Goal: Complete application form

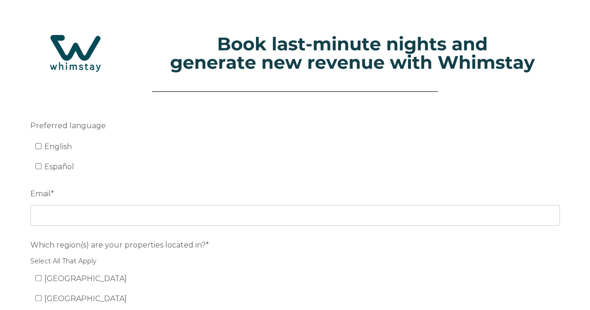
scroll to position [0, 0]
click at [34, 143] on ul "English Español" at bounding box center [294, 156] width 529 height 35
click at [38, 145] on input "English" at bounding box center [38, 146] width 6 height 6
checkbox input "true"
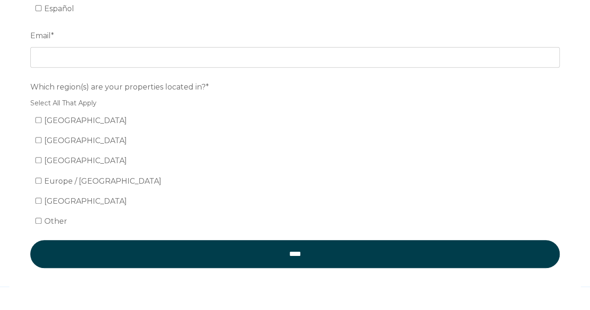
scroll to position [158, 0]
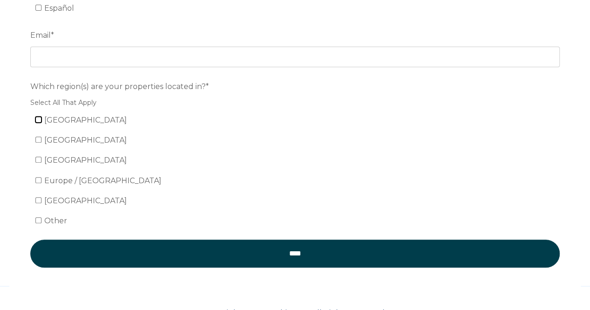
click at [39, 119] on input "[GEOGRAPHIC_DATA]" at bounding box center [38, 120] width 6 height 6
checkbox input "true"
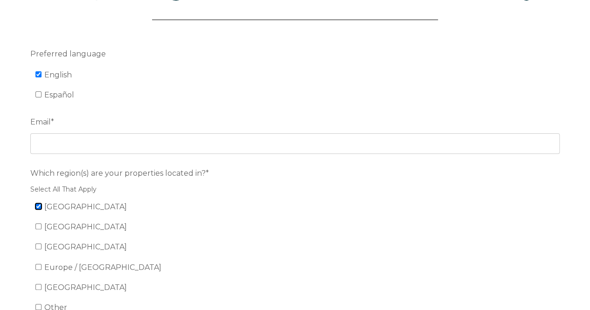
scroll to position [73, 0]
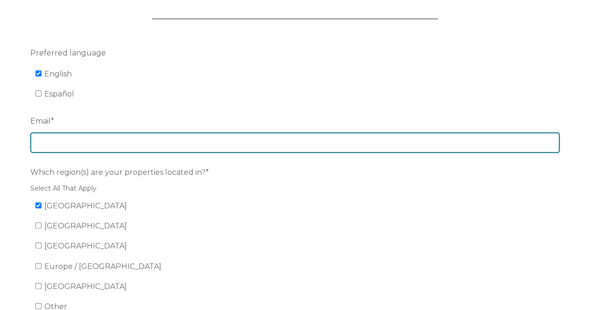
click at [126, 136] on input "Email *" at bounding box center [294, 142] width 529 height 21
type input "[EMAIL_ADDRESS][DOMAIN_NAME]"
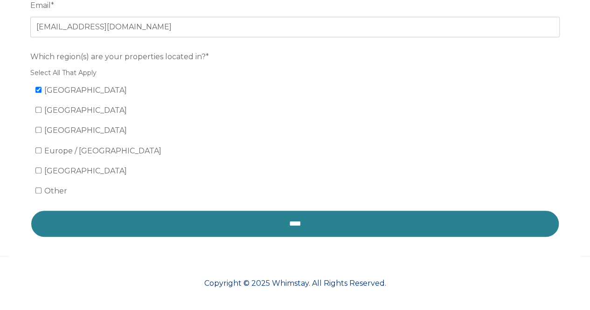
click at [306, 230] on input "****" at bounding box center [294, 224] width 529 height 28
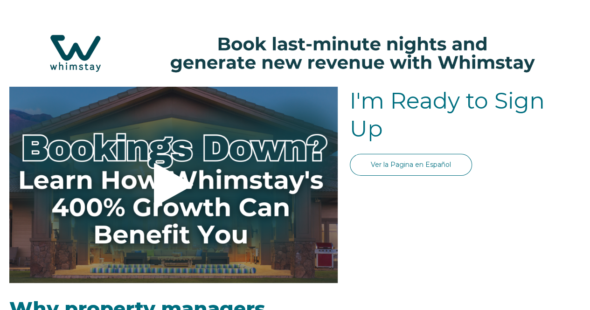
select select "US"
select select "Standard"
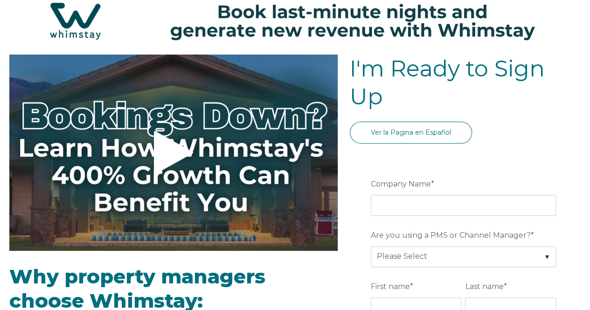
scroll to position [31, 0]
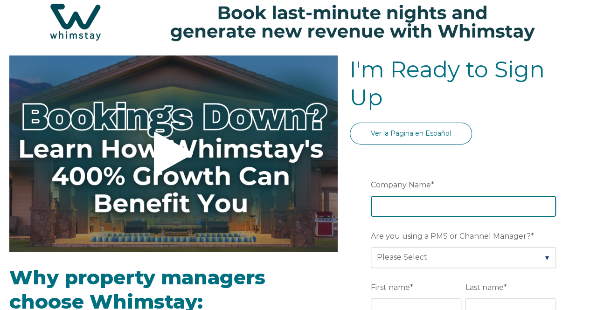
click at [430, 207] on input "Company Name *" at bounding box center [462, 206] width 185 height 21
type input "High Tide [US_STATE] Vacation Rentals"
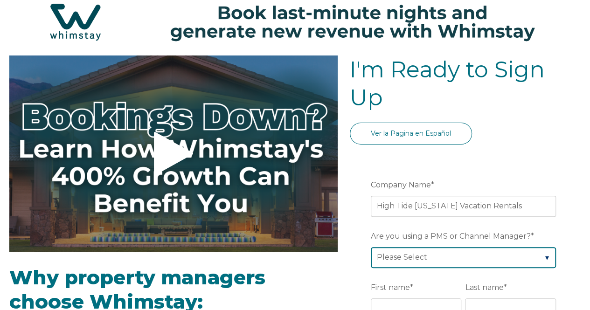
click at [481, 257] on select "Please Select Barefoot BookingPal Boost Brightside CiiRUS Escapia Guesty Hostaw…" at bounding box center [462, 257] width 185 height 21
select select "OwnerRez"
click at [371, 247] on select "Please Select Barefoot BookingPal Boost Brightside CiiRUS Escapia Guesty Hostaw…" at bounding box center [462, 257] width 185 height 21
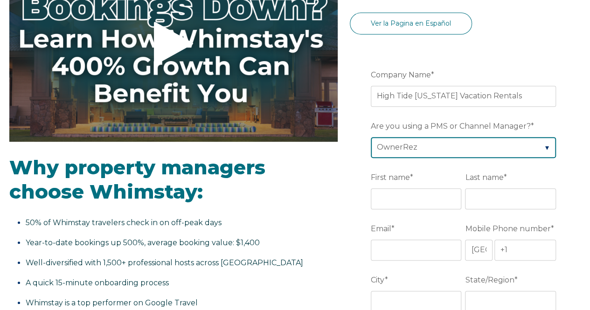
scroll to position [143, 0]
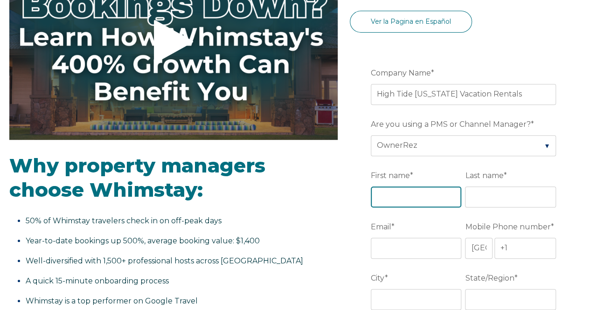
click at [391, 196] on input "First name *" at bounding box center [415, 196] width 91 height 21
type input "[PERSON_NAME]"
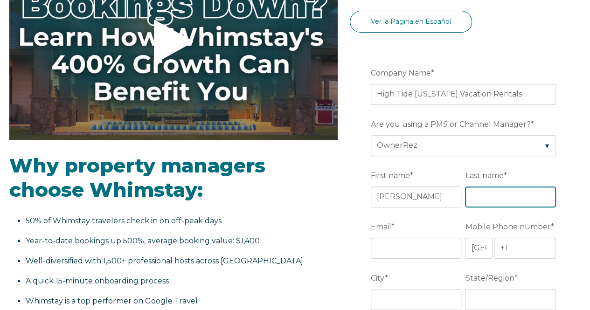
click at [481, 199] on input "Last name *" at bounding box center [510, 196] width 91 height 21
type input "[PERSON_NAME]"
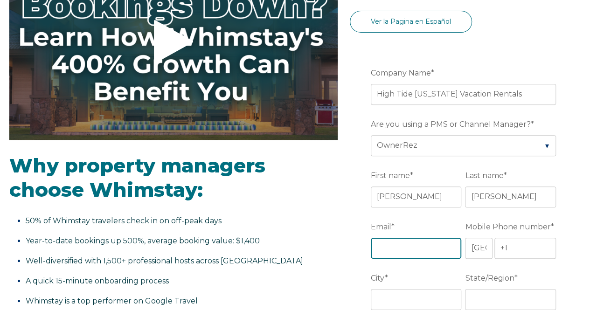
click at [444, 250] on input "Email *" at bounding box center [415, 248] width 91 height 21
type input "[EMAIL_ADDRESS][DOMAIN_NAME]"
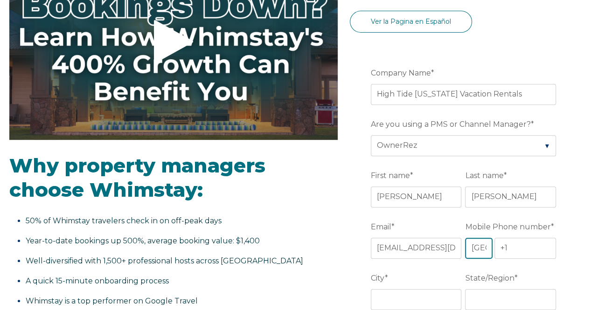
click at [482, 246] on select "* Afghanistan (‫افغانستان‬‎) Albania (Shqipëri) Algeria (‫الجزائر‬‎) American S…" at bounding box center [478, 248] width 27 height 21
click at [465, 238] on select "* Afghanistan (‫افغانستان‬‎) Albania (Shqipëri) Algeria (‫الجزائر‬‎) American S…" at bounding box center [478, 248] width 27 height 21
click at [508, 245] on input "+1" at bounding box center [525, 248] width 62 height 21
drag, startPoint x: 508, startPoint y: 245, endPoint x: 542, endPoint y: 235, distance: 34.8
click at [542, 235] on div "Mobile Phone number * * Afghanistan (‫افغانستان‬‎) Albania (Shqipëri) Algeria (…" at bounding box center [512, 259] width 95 height 80
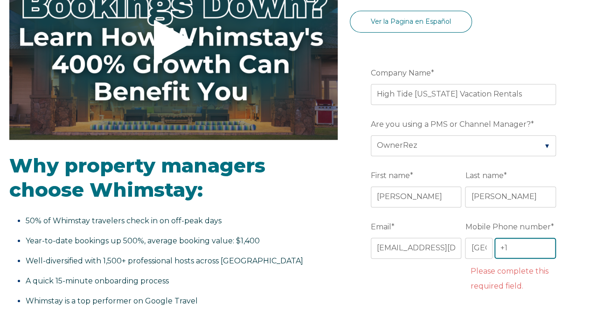
click at [531, 243] on input "+1" at bounding box center [525, 248] width 62 height 21
type input "+1 850-737-1806"
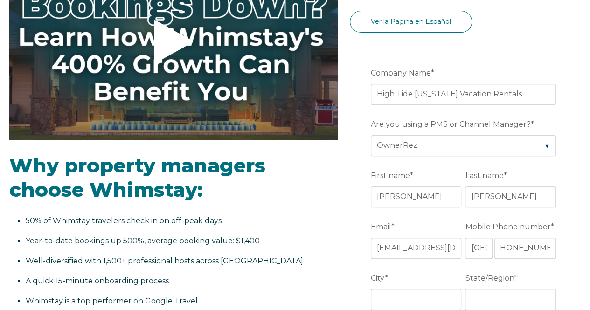
click at [473, 264] on fieldset "Email * rentals@hightideflorida.com Mobile Phone number * * Afghanistan (‫افغان…" at bounding box center [464, 244] width 189 height 51
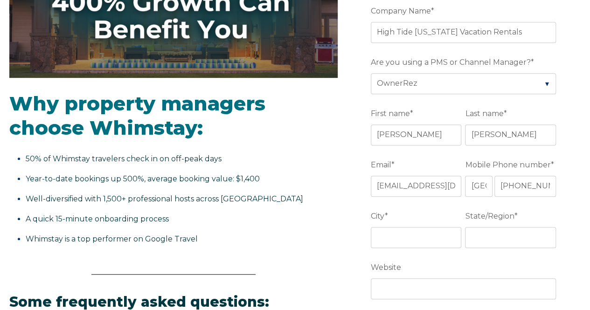
scroll to position [218, 0]
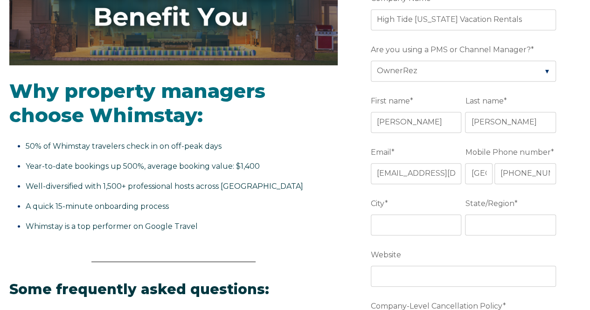
click at [423, 235] on fieldset "City * State/Region *" at bounding box center [464, 220] width 189 height 51
click at [417, 222] on input "City *" at bounding box center [415, 224] width 91 height 21
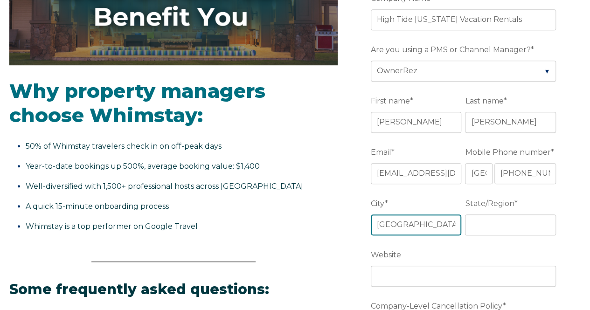
type input "Panama City Beach"
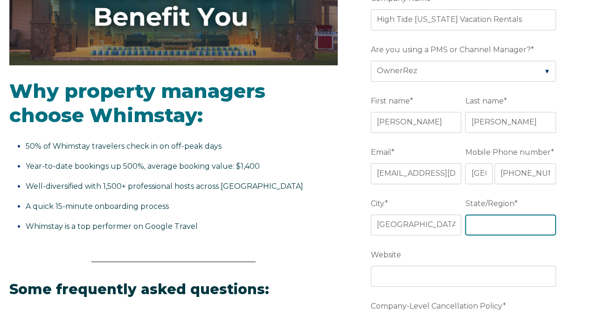
click at [503, 220] on input "State/Region *" at bounding box center [510, 224] width 91 height 21
type input "FL"
click at [427, 250] on label "Website" at bounding box center [464, 255] width 189 height 17
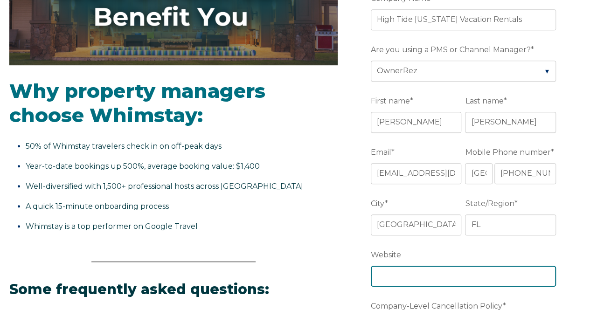
click at [427, 266] on input "Website" at bounding box center [462, 276] width 185 height 21
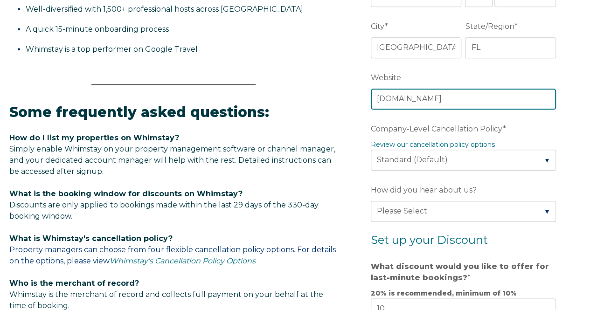
scroll to position [439, 0]
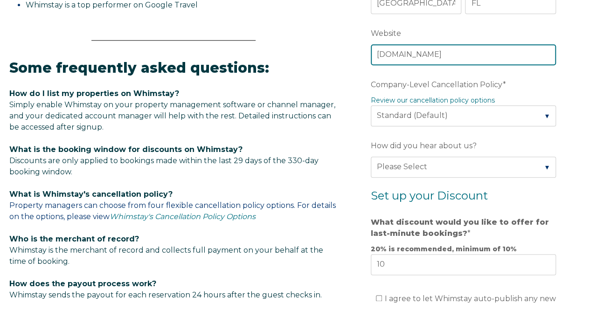
type input "www.hightideflorida.com"
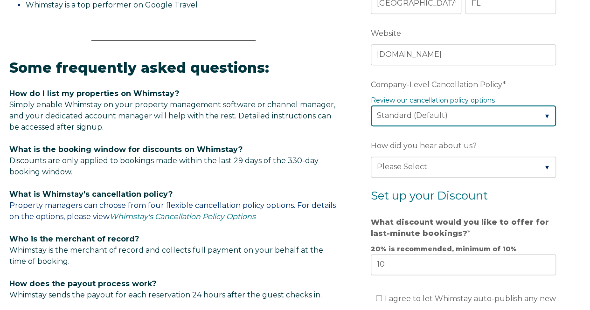
click at [496, 117] on select "Please Select Partial Standard (Default) Moderate Strict" at bounding box center [462, 115] width 185 height 21
click at [371, 105] on select "Please Select Partial Standard (Default) Moderate Strict" at bounding box center [462, 115] width 185 height 21
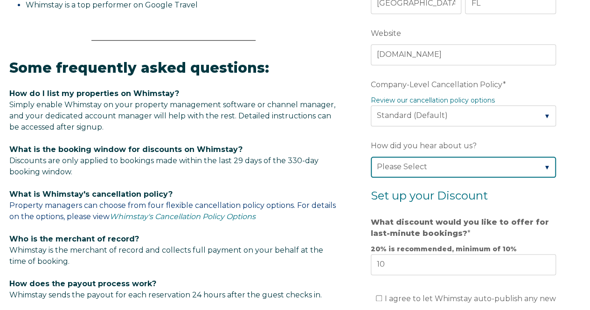
click at [429, 166] on select "Please Select Found Whimstay through a Google search Direct outreach from a Whi…" at bounding box center [462, 167] width 185 height 21
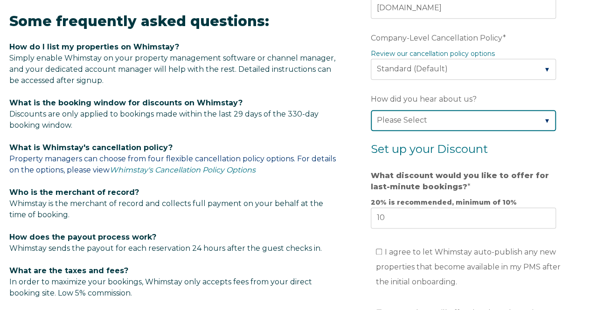
scroll to position [487, 0]
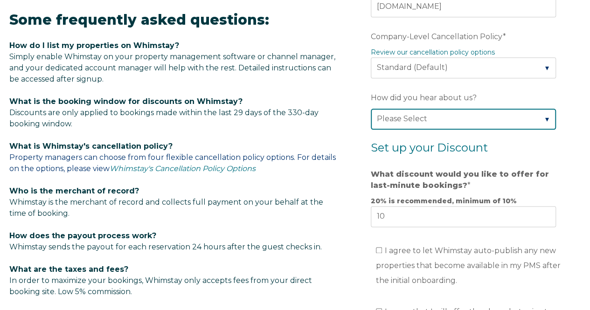
click at [414, 113] on select "Please Select Found Whimstay through a Google search Direct outreach from a Whi…" at bounding box center [462, 119] width 185 height 21
select select "Whimstay Sales"
click at [371, 109] on select "Please Select Found Whimstay through a Google search Direct outreach from a Whi…" at bounding box center [462, 119] width 185 height 21
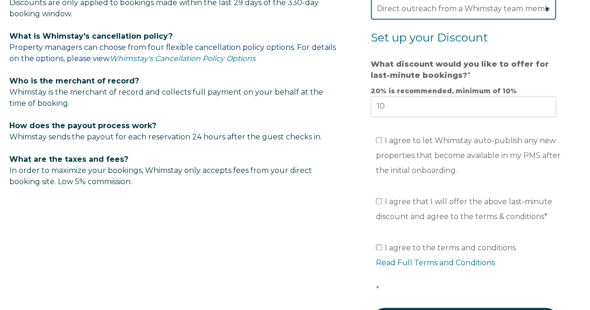
scroll to position [608, 0]
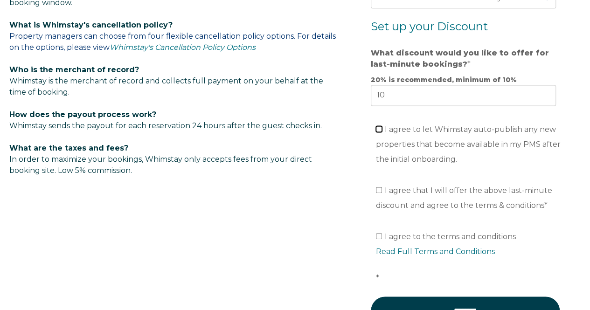
click at [380, 126] on input "I agree to let Whimstay auto-publish any new properties that become available i…" at bounding box center [379, 129] width 6 height 6
checkbox input "true"
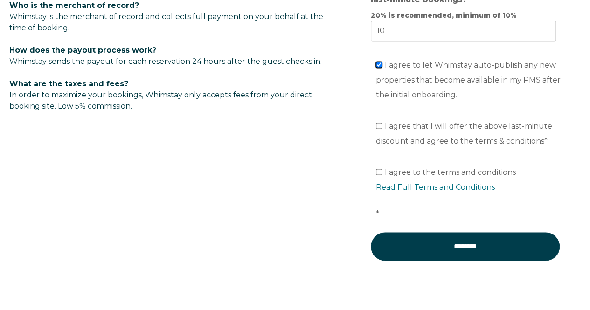
scroll to position [676, 0]
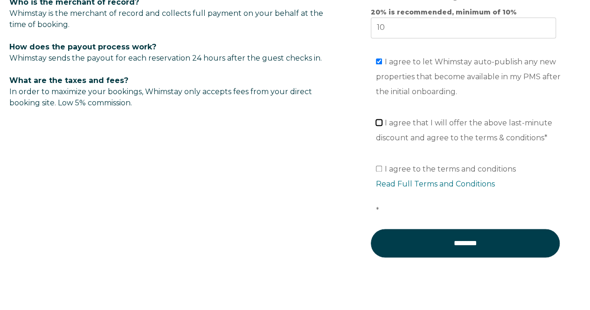
click at [380, 120] on input "I agree that I will offer the above last-minute discount and agree to the terms…" at bounding box center [379, 122] width 6 height 6
checkbox input "true"
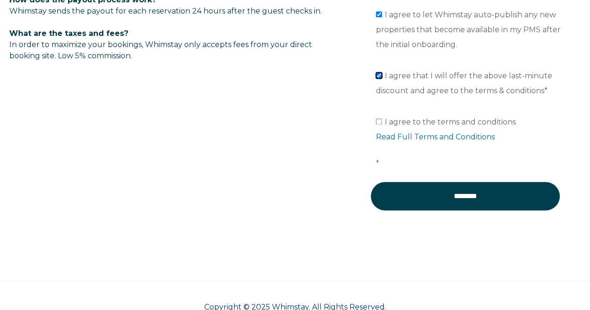
scroll to position [723, 0]
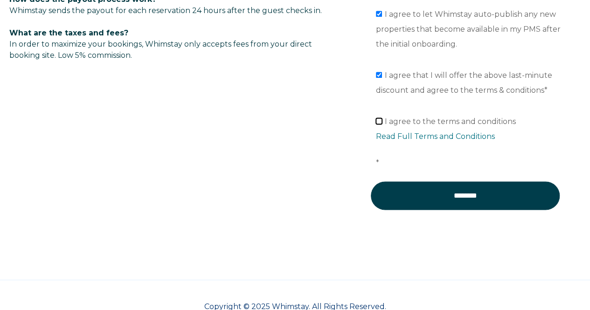
click at [378, 119] on input "I agree to the terms and conditions Read Full Terms and Conditions *" at bounding box center [379, 121] width 6 height 6
checkbox input "true"
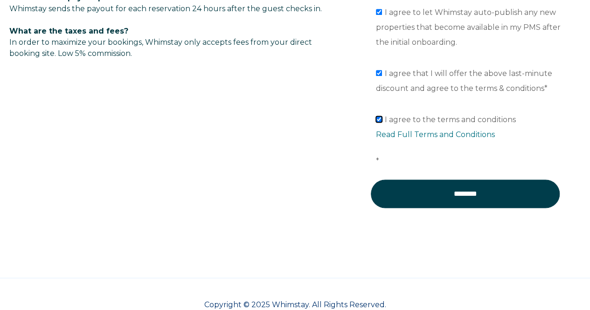
scroll to position [730, 0]
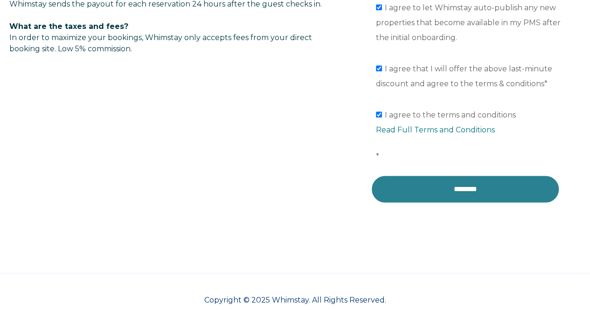
click at [465, 187] on input "********" at bounding box center [464, 189] width 189 height 28
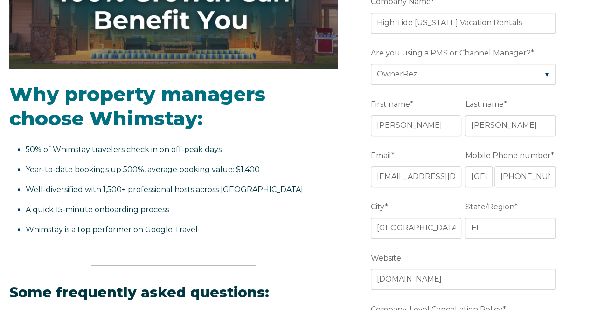
scroll to position [242, 0]
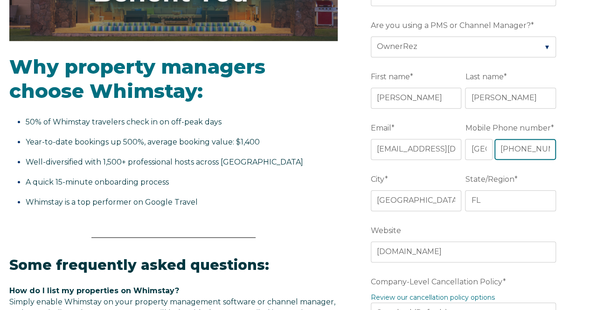
click at [511, 151] on input "+1 850-737-1806" at bounding box center [525, 149] width 62 height 21
click at [480, 148] on select "* Afghanistan (‫افغانستان‬‎) Albania (Shqipëri) Algeria (‫الجزائر‬‎) American S…" at bounding box center [478, 149] width 27 height 21
click at [465, 139] on select "* Afghanistan (‫افغانستان‬‎) Albania (Shqipëri) Algeria (‫الجزائر‬‎) American S…" at bounding box center [478, 149] width 27 height 21
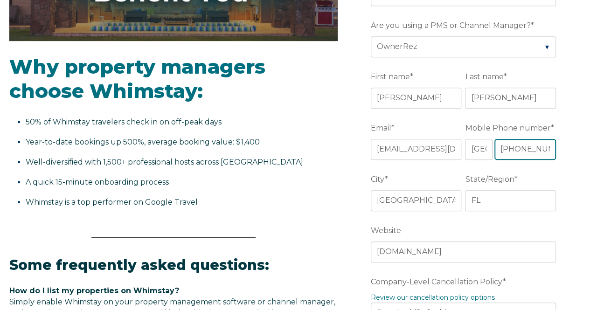
click at [517, 151] on input "+1 850-737-1806" at bounding box center [525, 149] width 62 height 21
click at [509, 149] on input "+1 850-737-1806" at bounding box center [525, 149] width 62 height 21
type input "+1 850-737-1806"
click at [482, 146] on select "* Afghanistan (‫افغانستان‬‎) Albania (Shqipëri) Algeria (‫الجزائر‬‎) American S…" at bounding box center [478, 149] width 27 height 21
select select "VU"
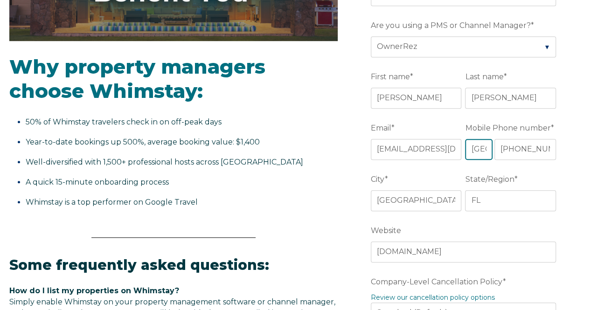
click at [465, 139] on select "* Afghanistan (‫افغانستان‬‎) Albania (Shqipëri) Algeria (‫الجزائر‬‎) American S…" at bounding box center [478, 149] width 27 height 21
type input "+678 850-737-1806"
click at [476, 153] on select "* Afghanistan (‫افغانستان‬‎) Albania (Shqipëri) Algeria (‫الجزائر‬‎) American S…" at bounding box center [478, 149] width 27 height 21
select select "US"
click at [465, 139] on select "* Afghanistan (‫افغانستان‬‎) Albania (Shqipëri) Algeria (‫الجزائر‬‎) American S…" at bounding box center [478, 149] width 27 height 21
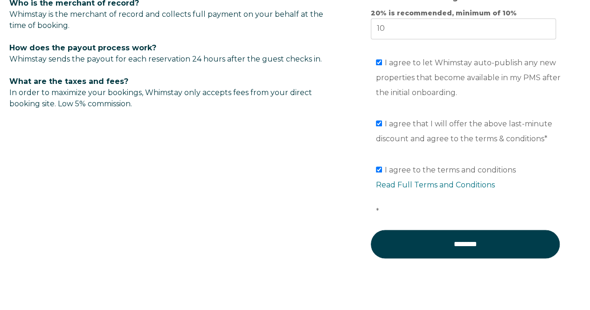
scroll to position [675, 0]
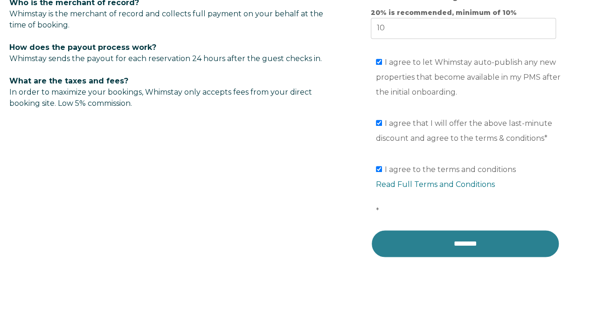
click at [466, 247] on input "********" at bounding box center [464, 243] width 189 height 28
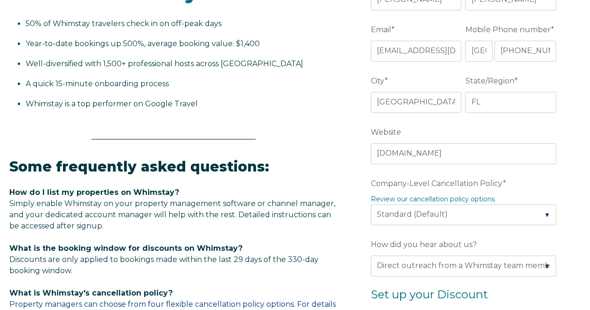
scroll to position [341, 0]
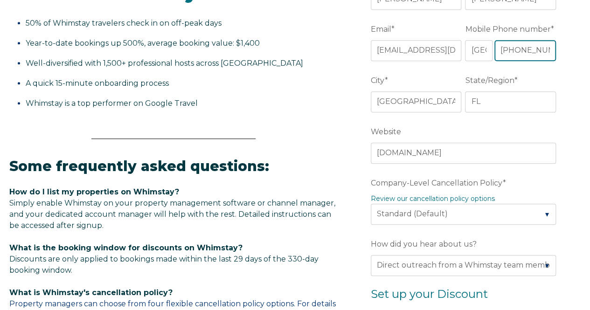
click at [525, 51] on input "+1 850-737-1806" at bounding box center [525, 50] width 62 height 21
click at [540, 52] on input "+1 850737-1806" at bounding box center [525, 50] width 62 height 21
click at [540, 51] on input "+1 850737-1806" at bounding box center [525, 50] width 62 height 21
click at [538, 50] on input "+1 850737-1806" at bounding box center [525, 50] width 62 height 21
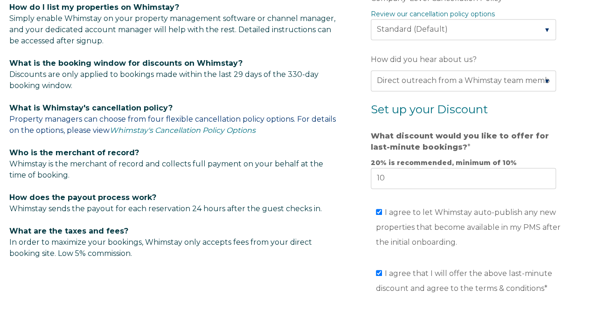
scroll to position [744, 0]
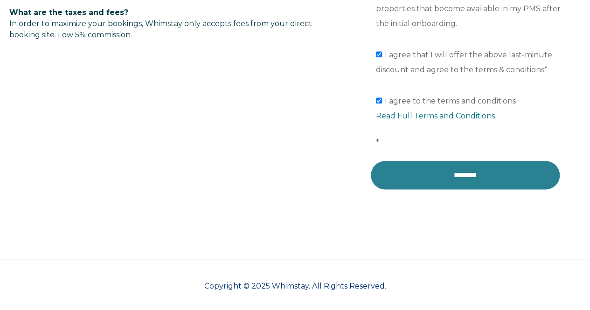
type input "[PHONE_NUMBER]"
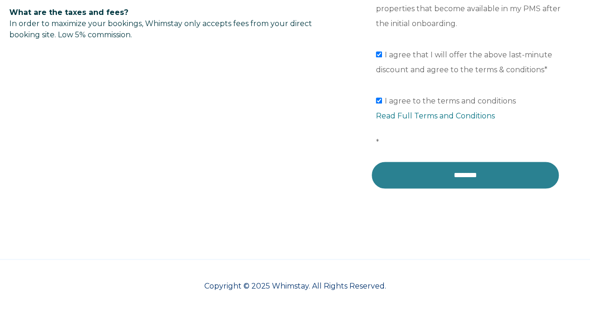
click at [464, 176] on input "********" at bounding box center [464, 175] width 189 height 28
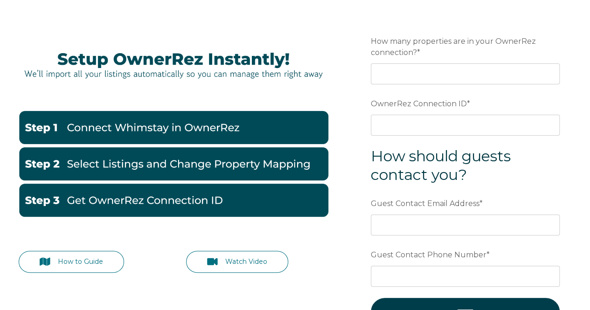
scroll to position [74, 0]
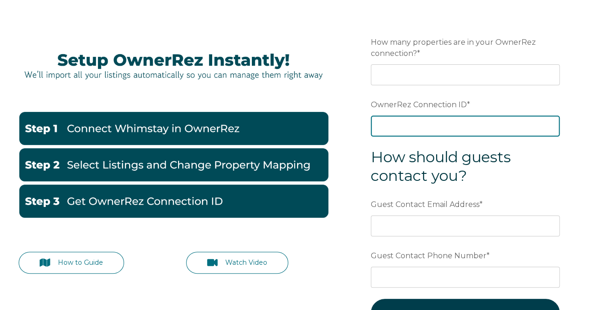
paste input "ora7ccdde4b4x"
type input "ora7ccdde4b4x"
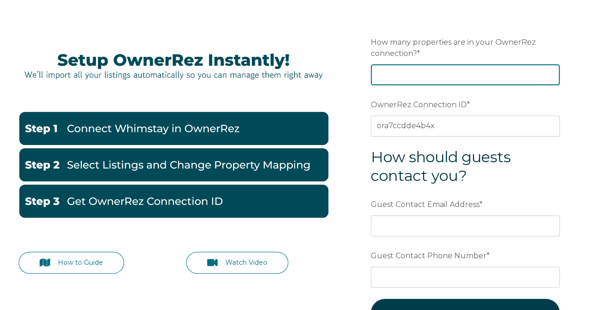
click at [410, 77] on input "How many properties are in your OwnerRez connection? *" at bounding box center [464, 74] width 189 height 21
type input "52"
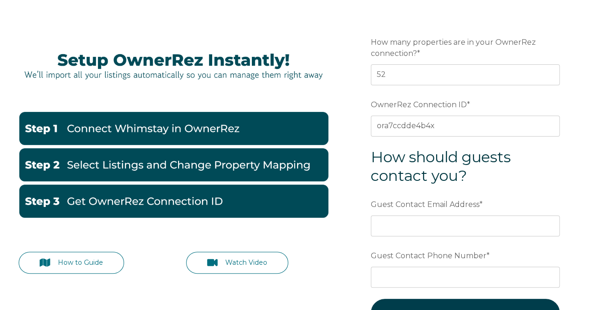
click at [354, 185] on form "Preferred language Email How many properties are in your OwnerRez connection? *…" at bounding box center [465, 186] width 231 height 346
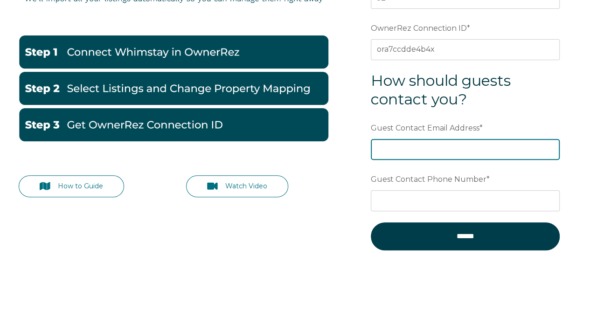
click at [392, 151] on input "Guest Contact Email Address *" at bounding box center [464, 149] width 189 height 21
type input "[EMAIL_ADDRESS][DOMAIN_NAME]"
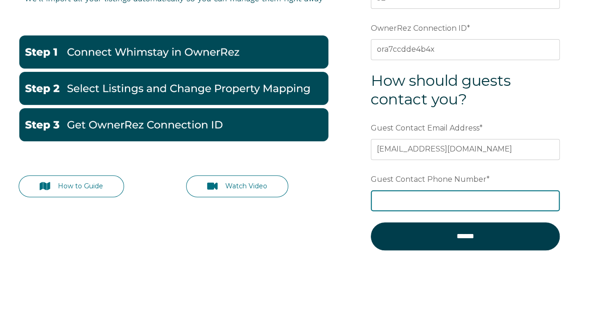
click at [391, 199] on input "Guest Contact Phone Number *" at bounding box center [464, 200] width 189 height 21
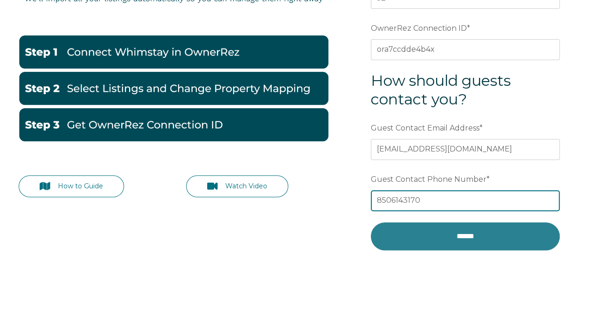
type input "8506143170"
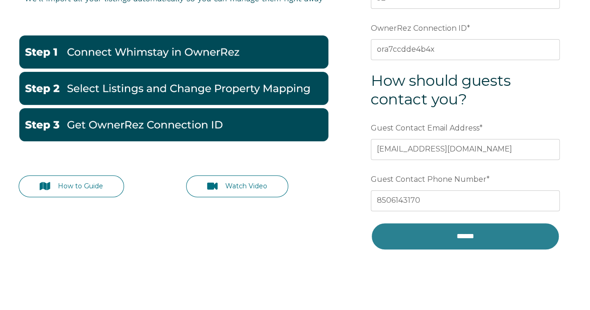
click at [468, 233] on input "******" at bounding box center [464, 236] width 189 height 28
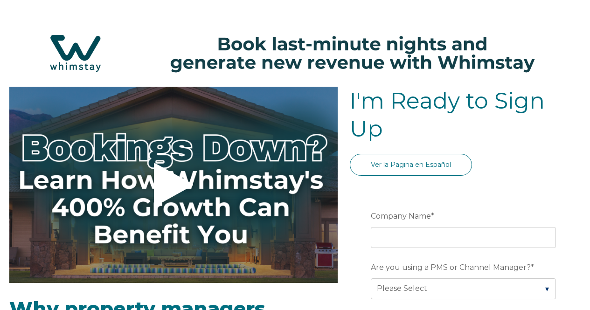
select select "US"
select select "Standard"
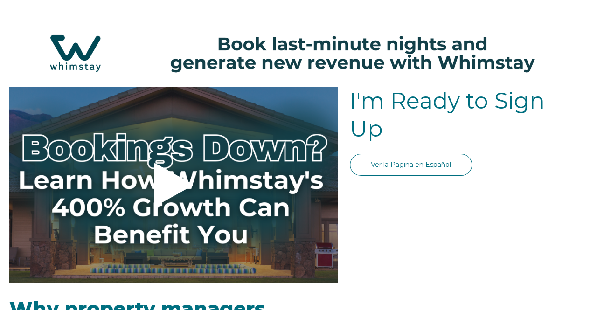
select select "US"
select select "Standard"
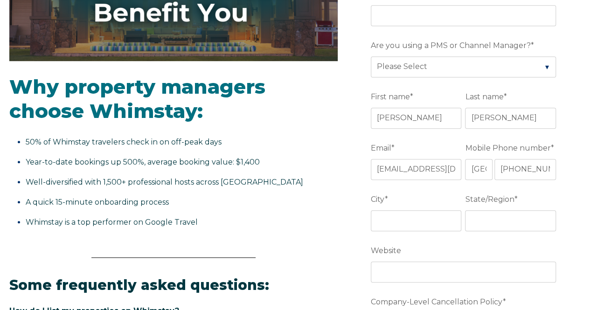
scroll to position [219, 0]
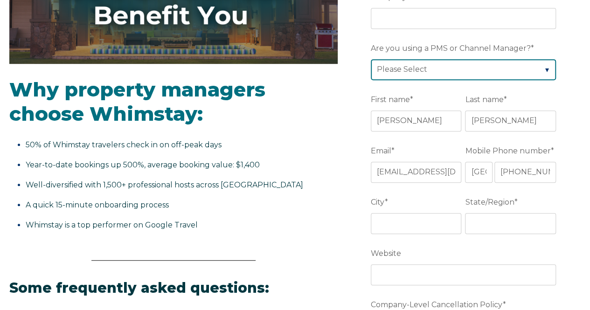
click at [478, 67] on select "Please Select Barefoot BookingPal Boost Brightside CiiRUS Escapia Guesty Hostaw…" at bounding box center [462, 69] width 185 height 21
select select "OwnerRez"
click at [371, 59] on select "Please Select Barefoot BookingPal Boost Brightside CiiRUS Escapia Guesty Hostaw…" at bounding box center [462, 69] width 185 height 21
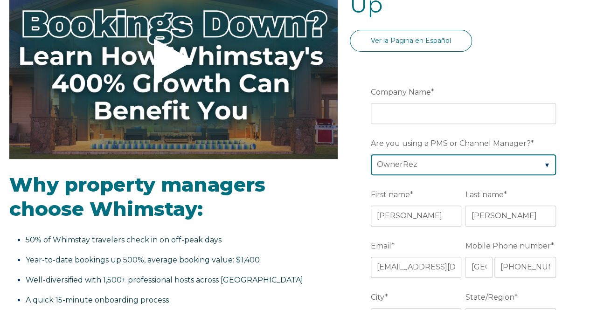
scroll to position [96, 0]
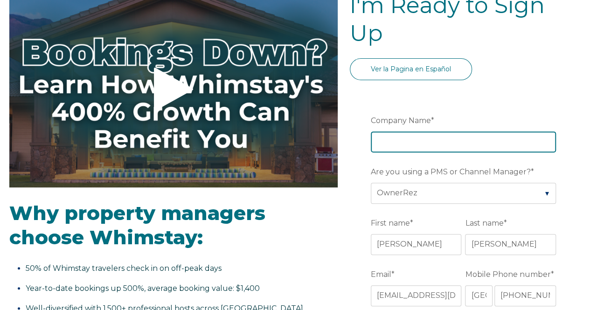
click at [449, 143] on input "Company Name *" at bounding box center [462, 141] width 185 height 21
type input "High Tide [US_STATE] Vacation Rentals"
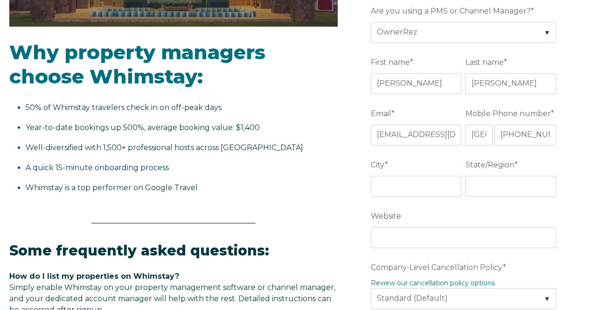
scroll to position [266, 0]
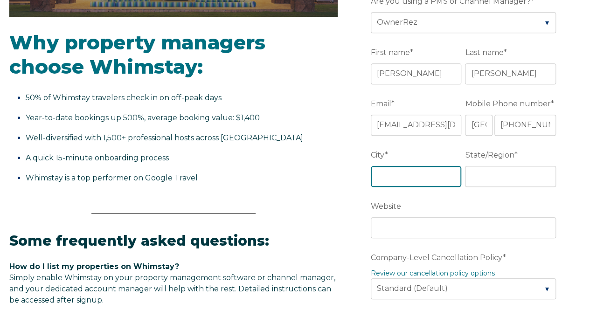
click at [446, 171] on input "City *" at bounding box center [415, 176] width 91 height 21
type input "[GEOGRAPHIC_DATA]"
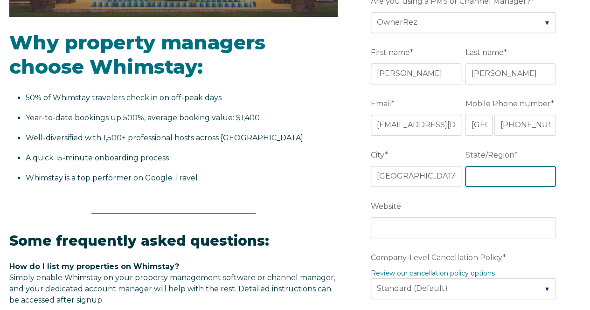
click at [489, 181] on input "State/Region *" at bounding box center [510, 176] width 91 height 21
type input "FL"
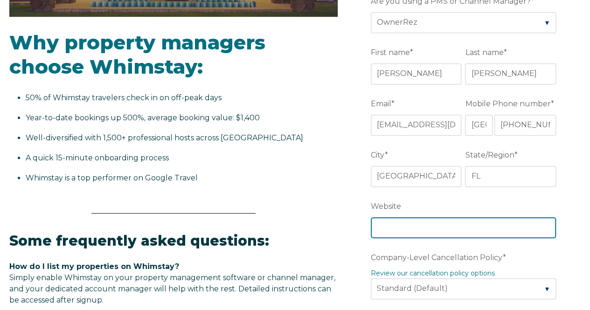
click at [503, 229] on input "Website" at bounding box center [462, 227] width 185 height 21
type input "[DOMAIN_NAME]"
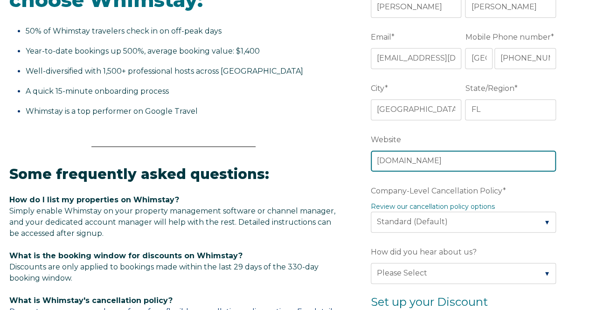
scroll to position [334, 0]
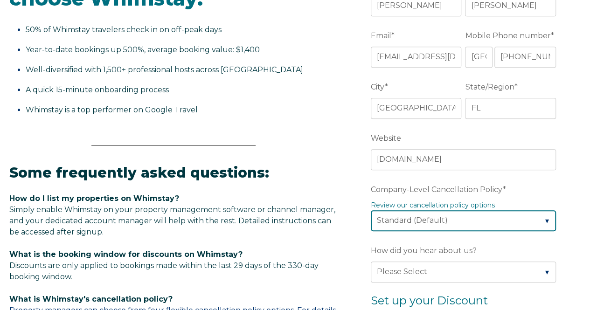
click at [476, 221] on select "Please Select Partial Standard (Default) Moderate Strict" at bounding box center [462, 220] width 185 height 21
click at [371, 210] on select "Please Select Partial Standard (Default) Moderate Strict" at bounding box center [462, 220] width 185 height 21
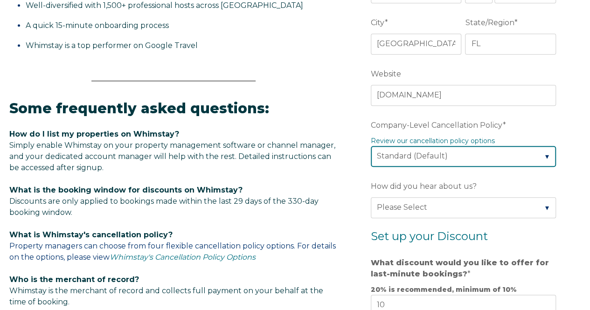
scroll to position [419, 0]
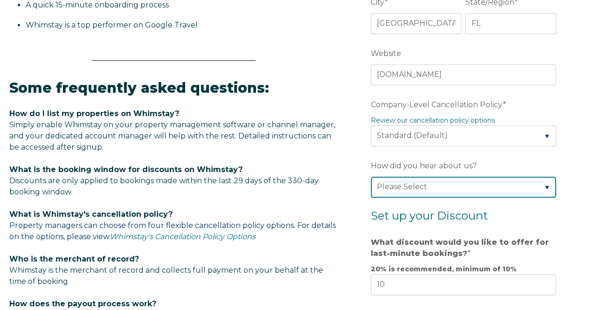
click at [429, 185] on select "Please Select Found Whimstay through a Google search Direct outreach from a Whi…" at bounding box center [462, 187] width 185 height 21
select select "Whimstay Sales"
click at [371, 177] on select "Please Select Found Whimstay through a Google search Direct outreach from a Whi…" at bounding box center [462, 187] width 185 height 21
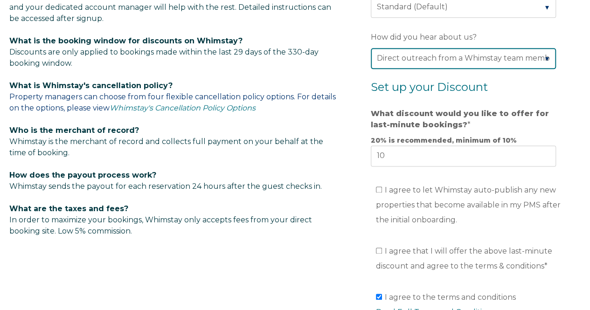
scroll to position [551, 0]
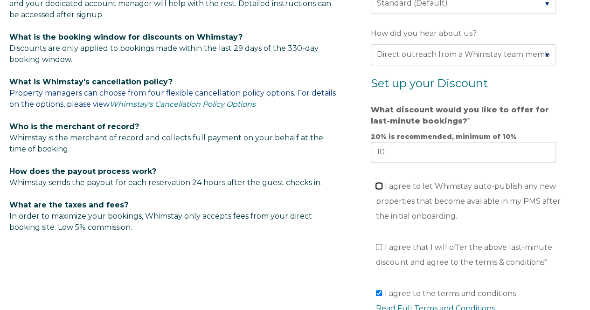
click at [380, 183] on input "I agree to let Whimstay auto-publish any new properties that become available i…" at bounding box center [379, 186] width 6 height 6
checkbox input "true"
click at [380, 244] on input "I agree that I will offer the above last-minute discount and agree to the terms…" at bounding box center [379, 247] width 6 height 6
checkbox input "true"
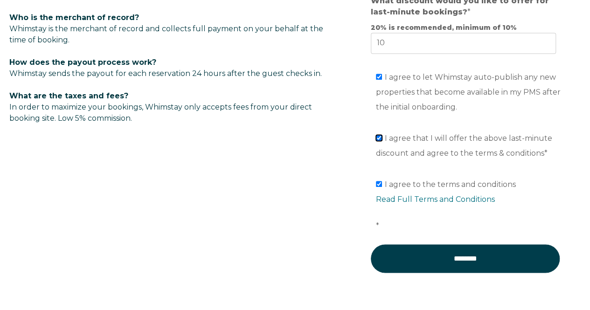
scroll to position [661, 0]
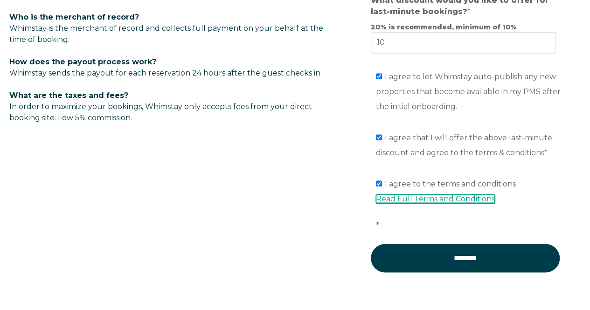
click at [424, 197] on link "Read Full Terms and Conditions" at bounding box center [435, 198] width 119 height 9
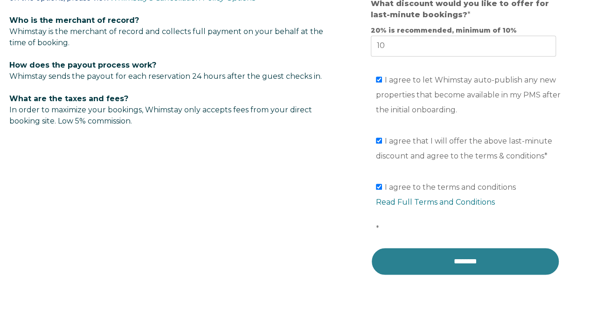
click at [451, 255] on input "********" at bounding box center [464, 261] width 189 height 28
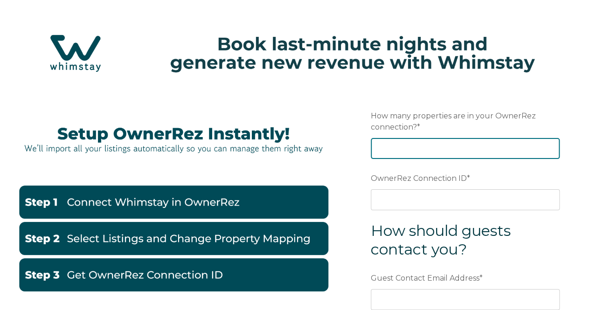
click at [435, 147] on input "How many properties are in your OwnerRez connection? *" at bounding box center [464, 148] width 189 height 21
click at [542, 153] on input "How many properties are in your OwnerRez connection? *" at bounding box center [464, 148] width 189 height 21
type input "52"
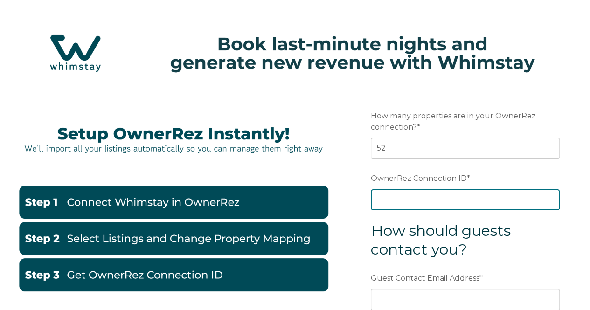
click at [476, 203] on input "OwnerRez Connection ID *" at bounding box center [464, 199] width 189 height 21
type input "o"
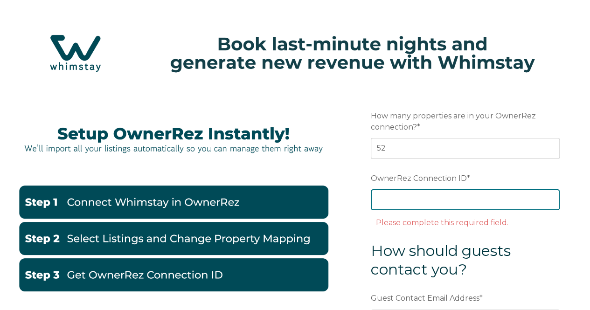
paste input "ora7ccdde4b4x"
type input "ora7ccdde4b4x"
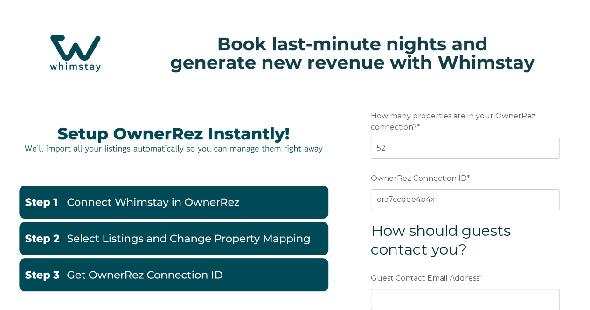
click at [482, 233] on span "How should guests contact you?" at bounding box center [440, 239] width 140 height 37
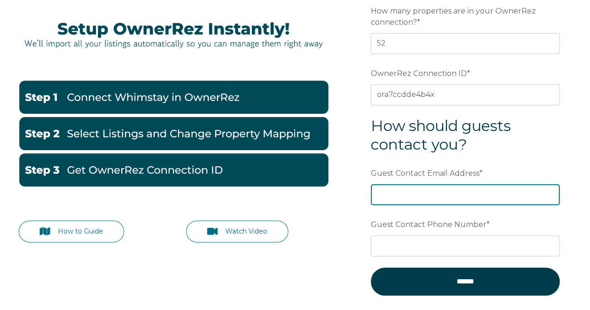
click at [452, 188] on input "Guest Contact Email Address *" at bounding box center [464, 194] width 189 height 21
type input "[EMAIL_ADDRESS][DOMAIN_NAME]"
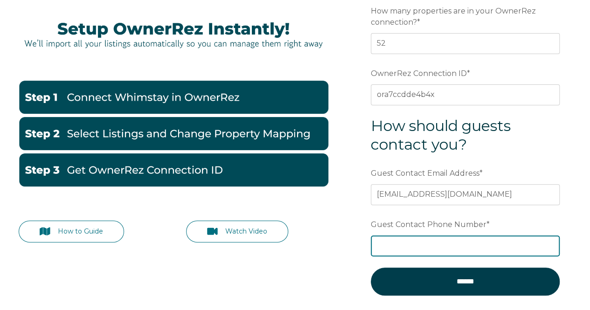
click at [463, 251] on input "Guest Contact Phone Number *" at bounding box center [464, 245] width 189 height 21
type input "8506143170"
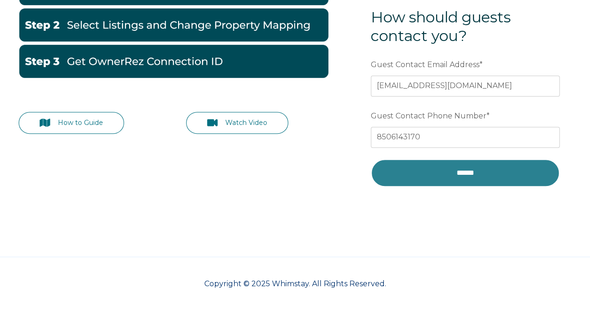
click at [461, 173] on input "******" at bounding box center [464, 173] width 189 height 28
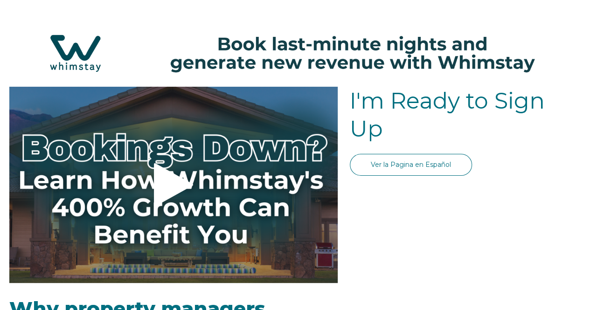
select select "US"
select select "Standard"
